Goal: Check status

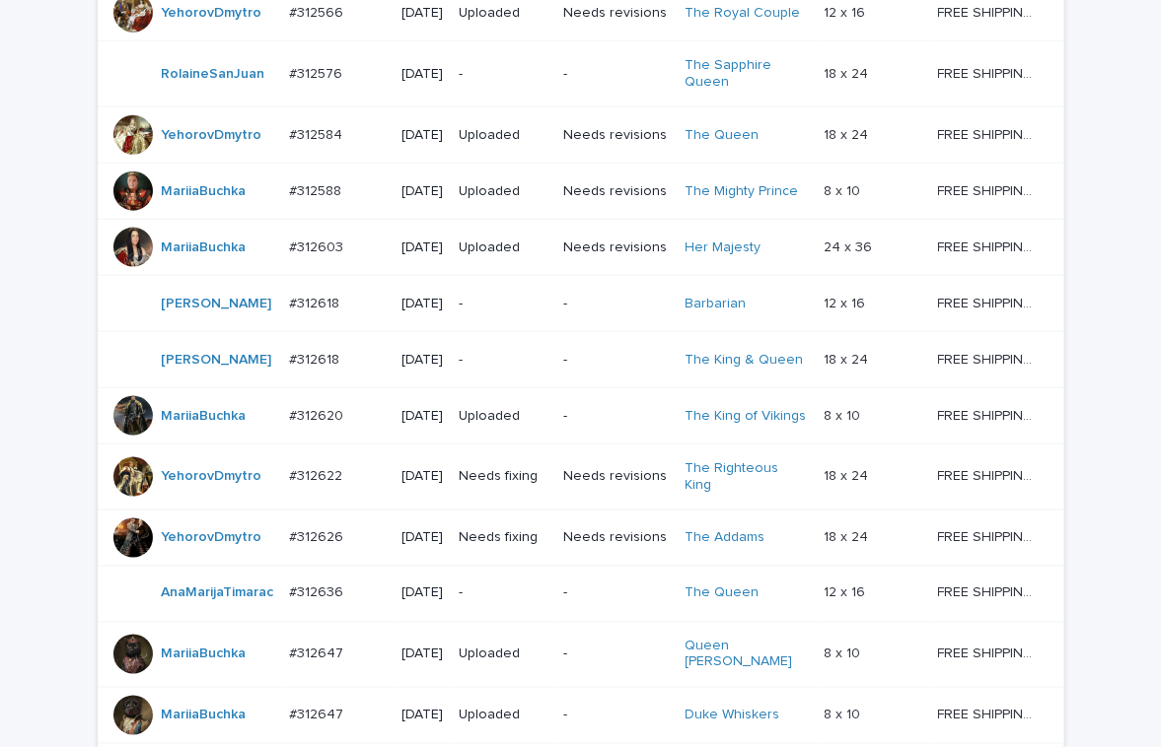
scroll to position [1035, 0]
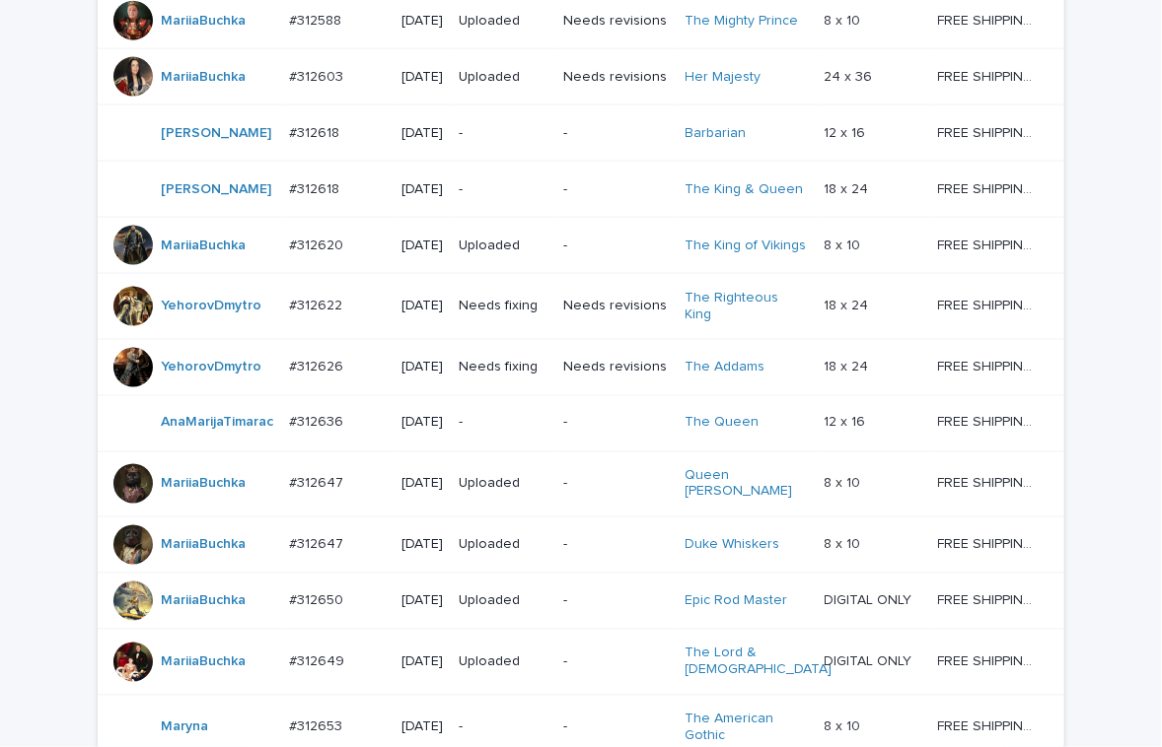
click at [512, 198] on p "-" at bounding box center [503, 189] width 89 height 17
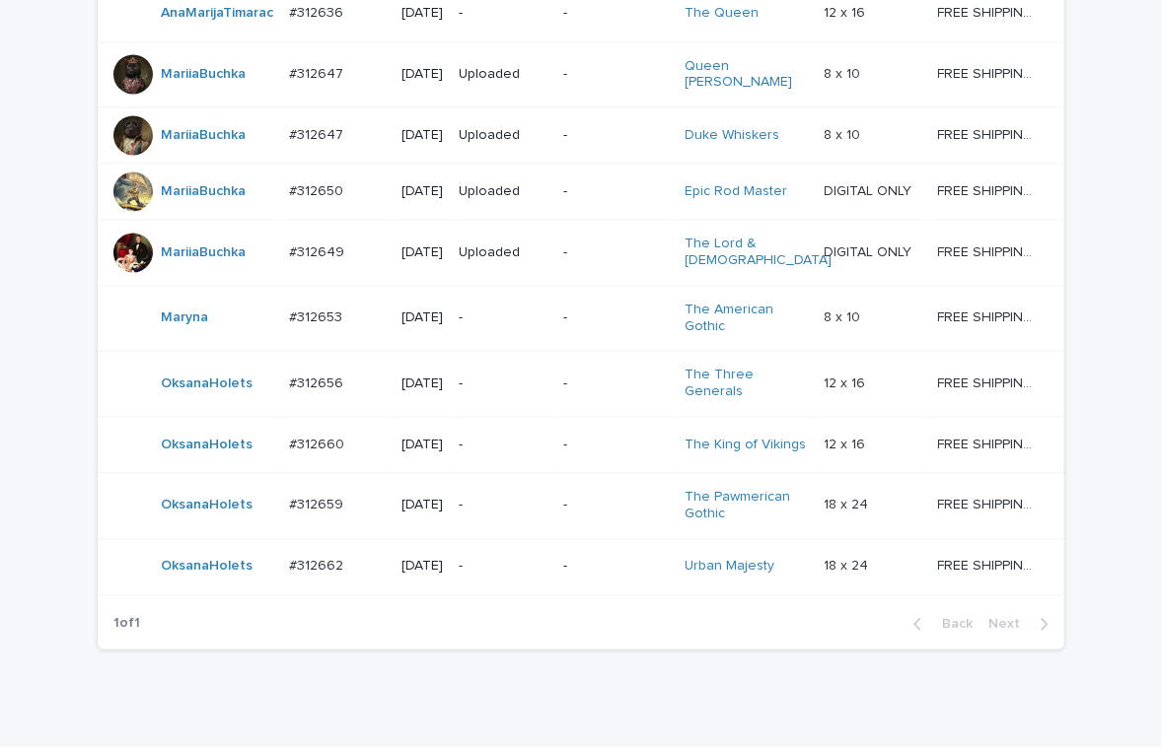
scroll to position [1681, 0]
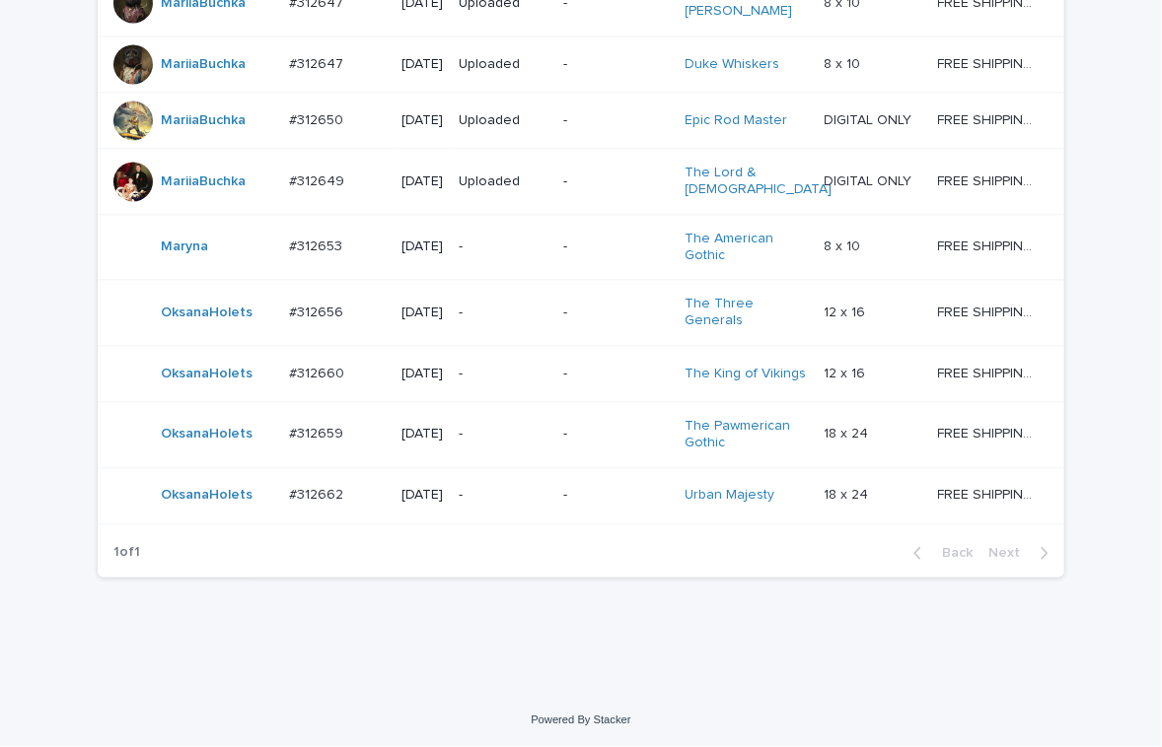
click at [505, 307] on div "-" at bounding box center [503, 313] width 89 height 33
click at [498, 422] on div "-" at bounding box center [503, 432] width 89 height 21
click at [498, 500] on div "-" at bounding box center [503, 495] width 89 height 33
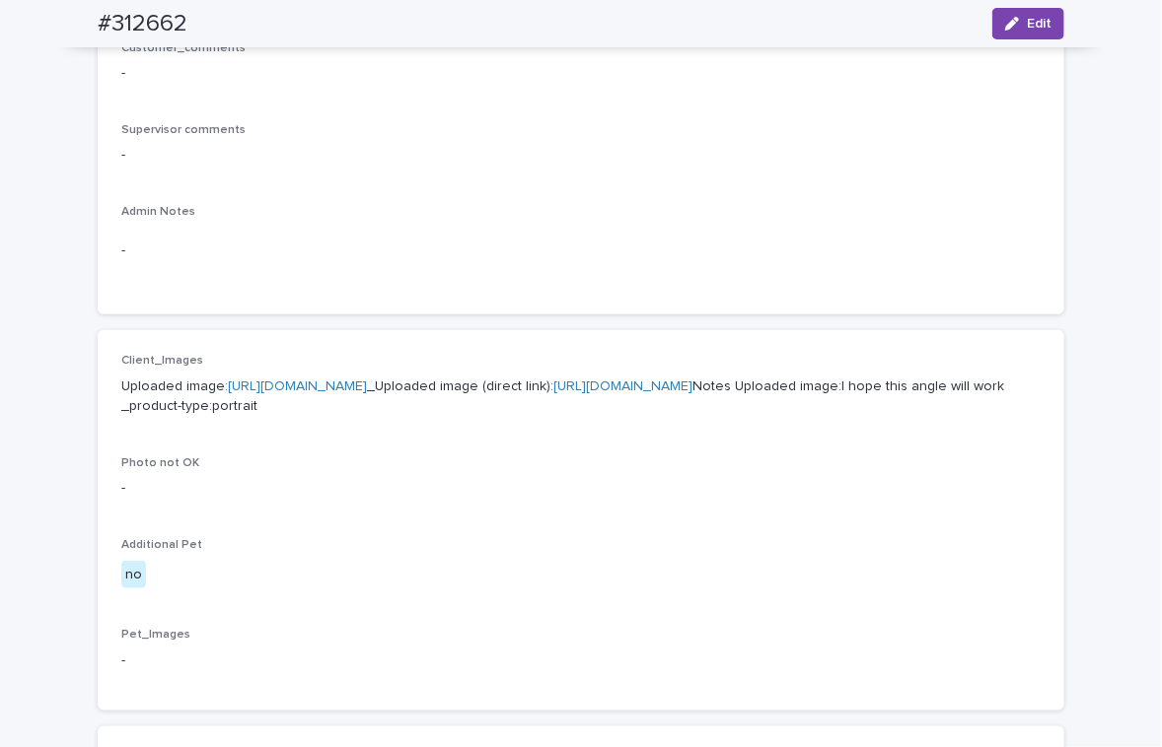
scroll to position [689, 0]
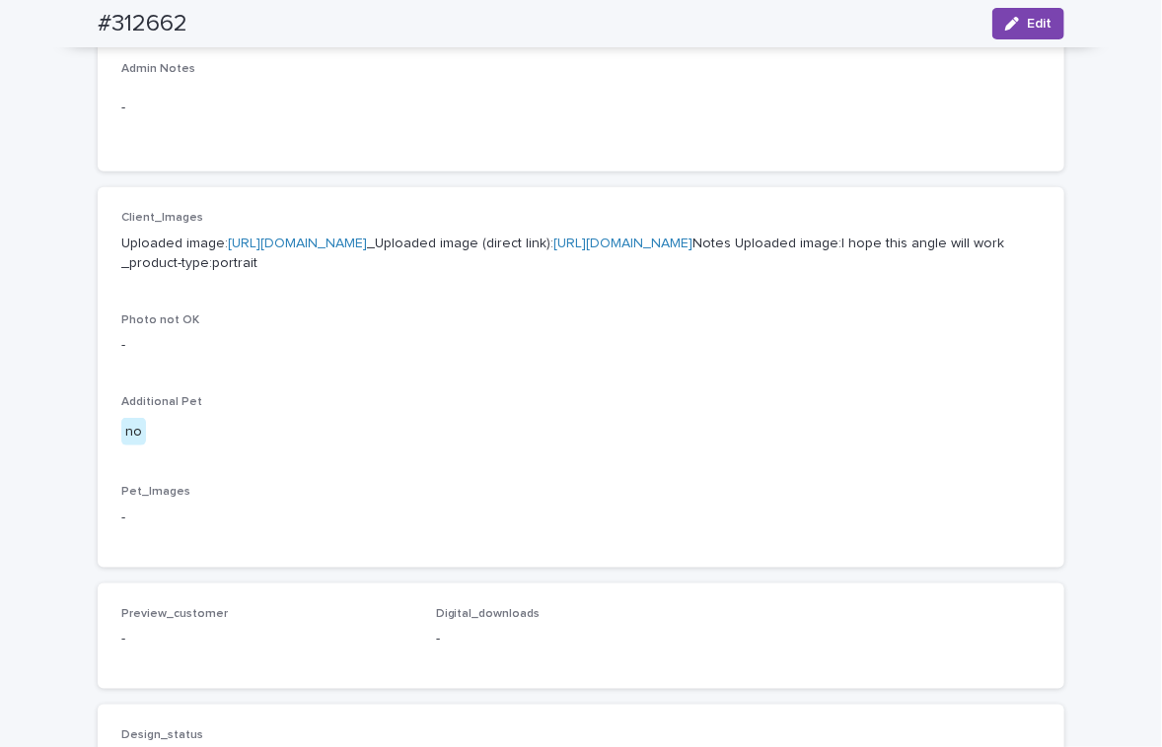
click at [367, 246] on link "[URL][DOMAIN_NAME]" at bounding box center [297, 244] width 139 height 14
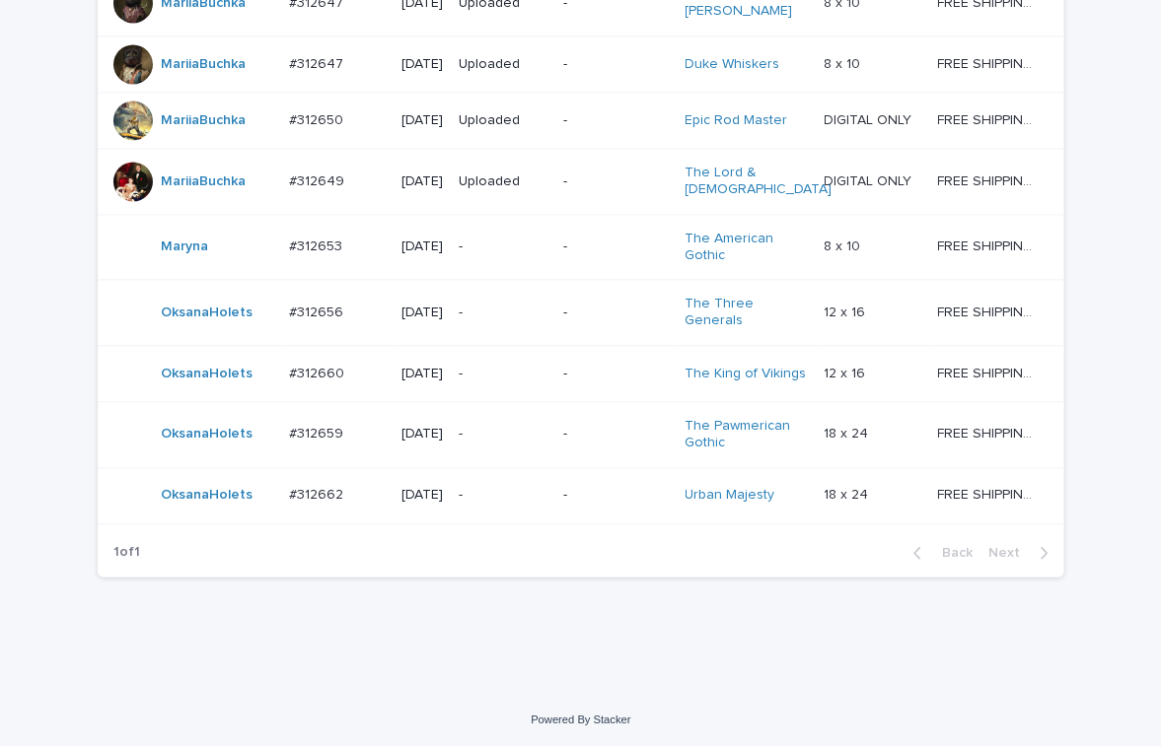
scroll to position [1681, 0]
